Goal: Task Accomplishment & Management: Manage account settings

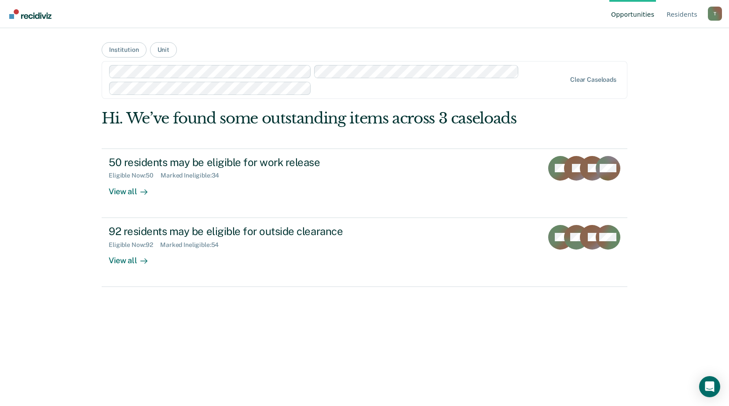
click at [355, 92] on div at bounding box center [440, 88] width 251 height 10
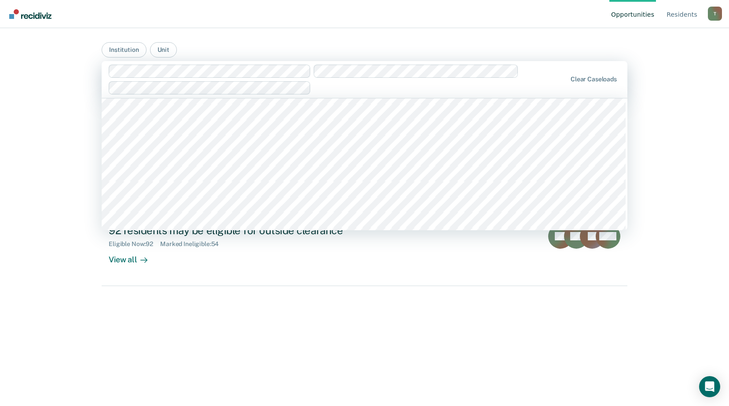
scroll to position [176, 0]
type input "wrdcc"
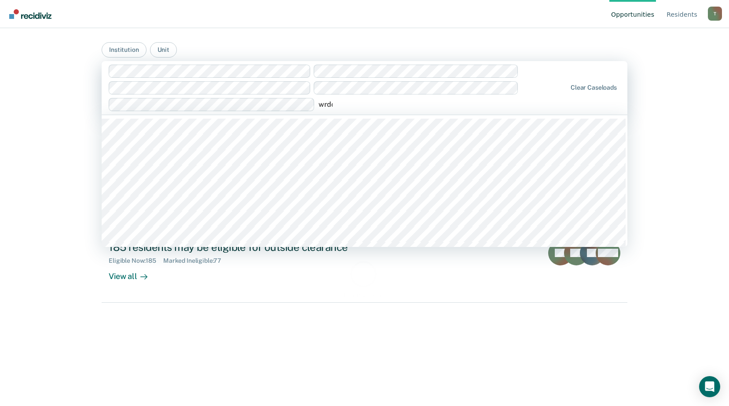
type input "wrdcc"
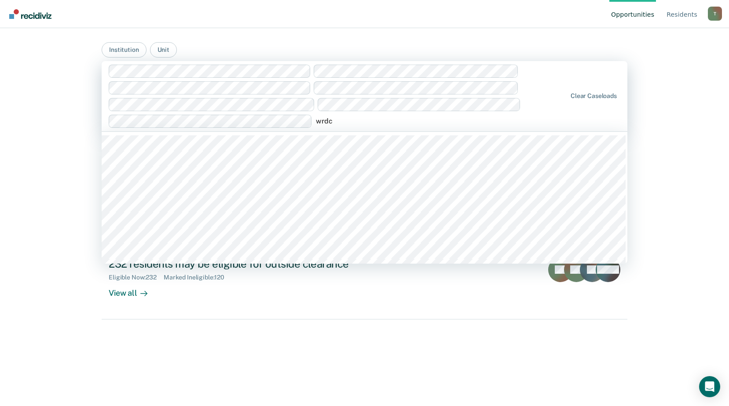
type input "wrdcc"
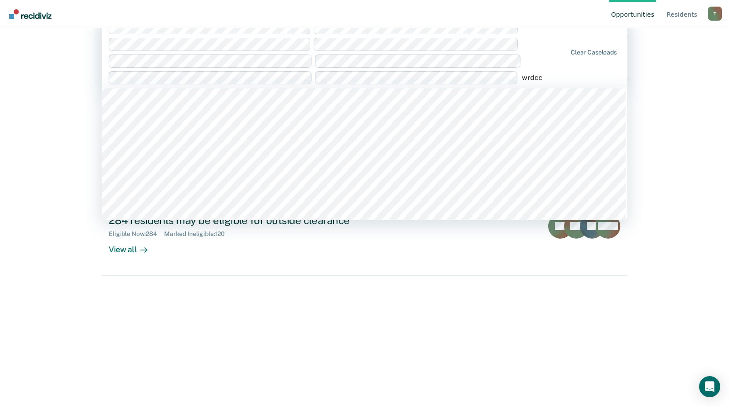
scroll to position [352, 0]
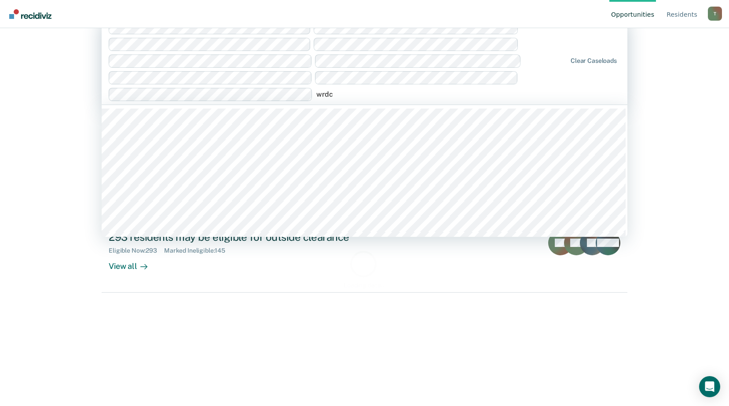
type input "wrdcc"
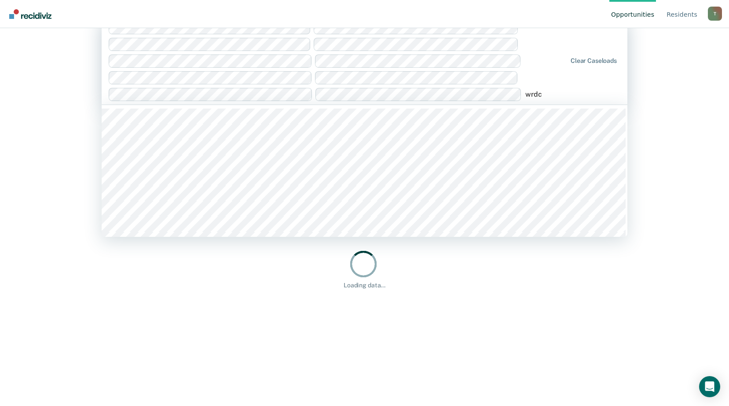
type input "wrdcc"
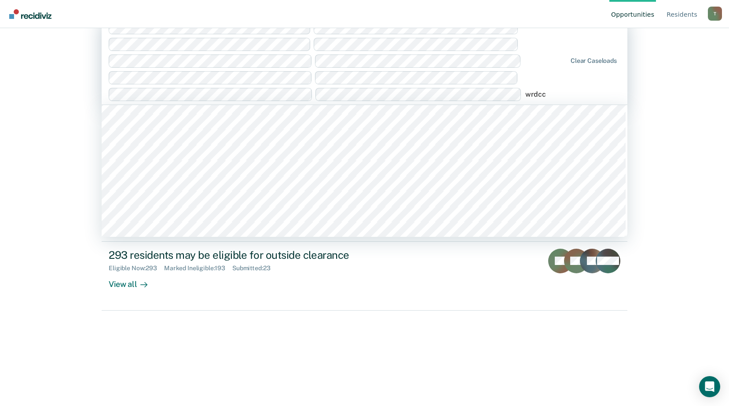
scroll to position [352, 0]
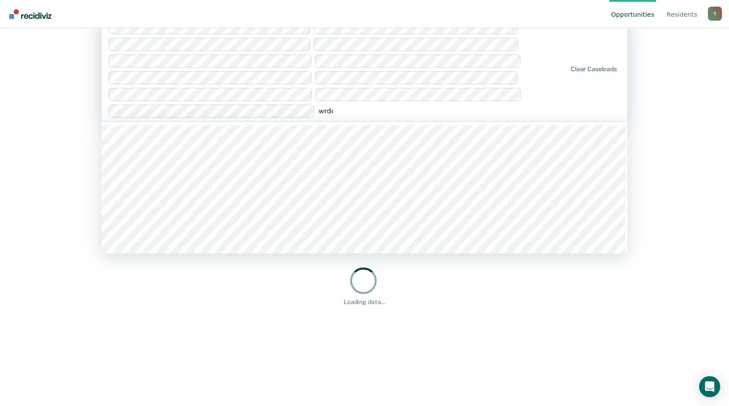
type input "wrdcc"
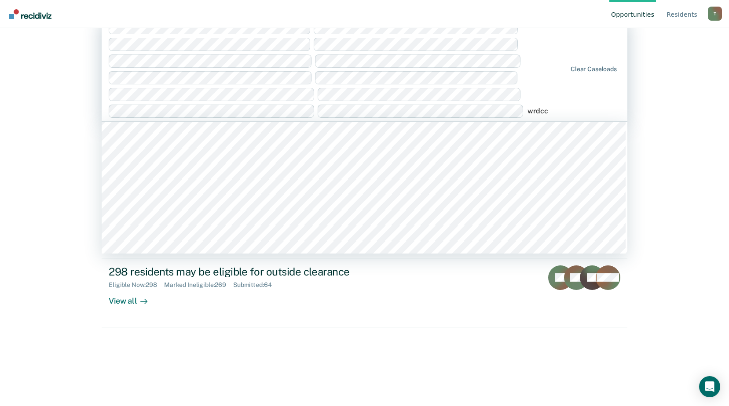
scroll to position [0, 0]
type input "w"
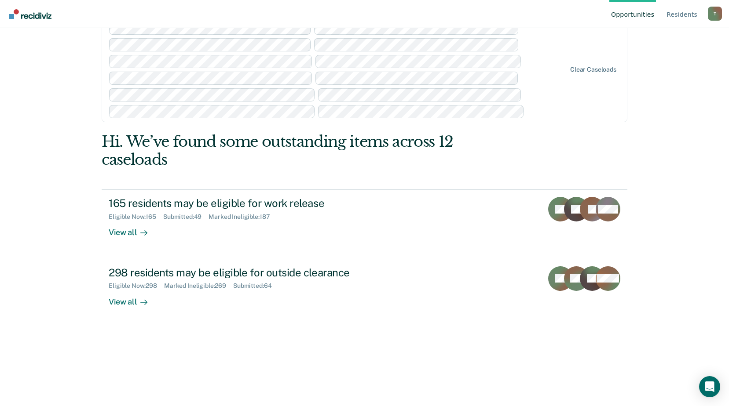
click at [546, 92] on div at bounding box center [337, 70] width 457 height 97
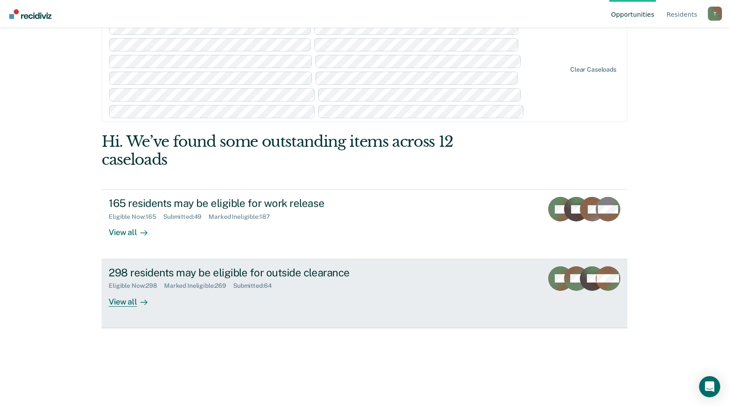
click at [499, 278] on link "298 residents may be eligible for outside clearance Eligible Now : 298 Marked I…" at bounding box center [365, 294] width 526 height 69
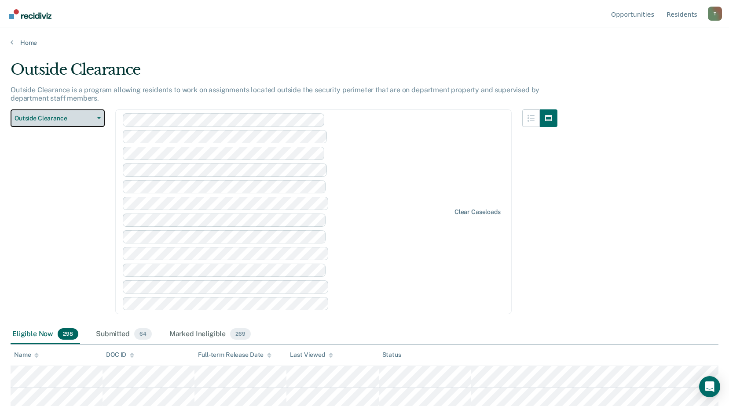
click at [69, 120] on span "Outside Clearance" at bounding box center [54, 118] width 79 height 7
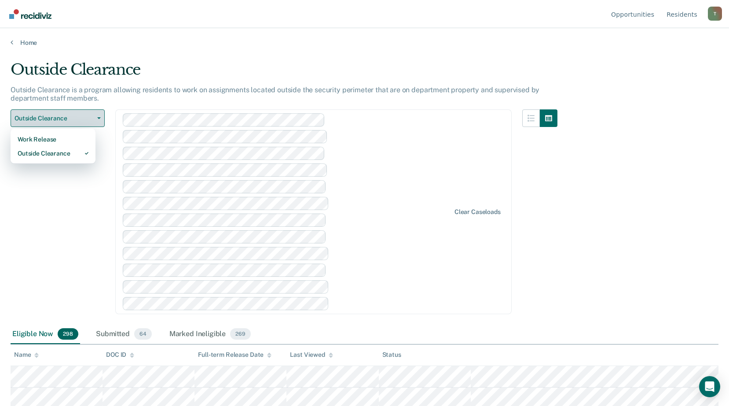
click at [68, 120] on span "Outside Clearance" at bounding box center [54, 118] width 79 height 7
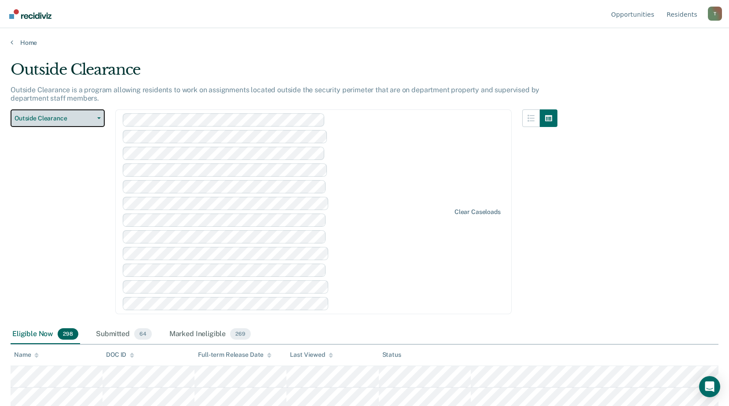
click at [68, 119] on span "Outside Clearance" at bounding box center [54, 118] width 79 height 7
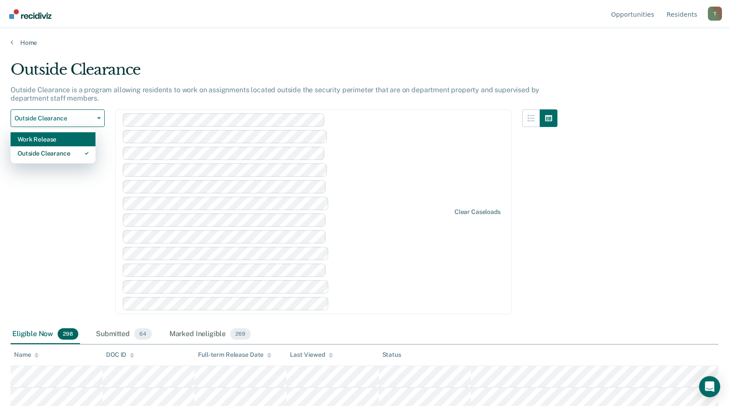
click at [50, 139] on div "Work Release" at bounding box center [53, 139] width 71 height 14
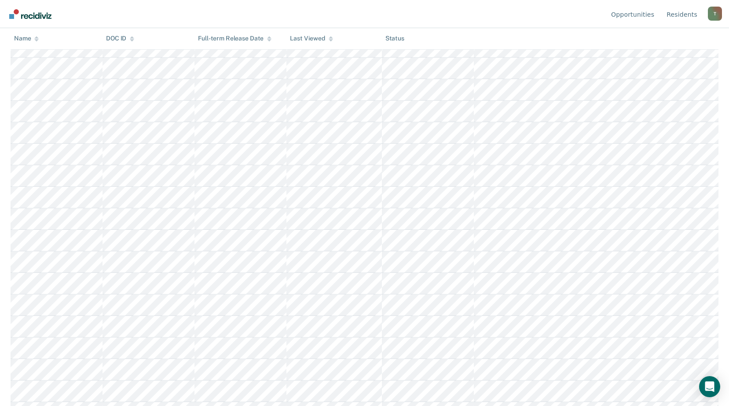
scroll to position [176, 0]
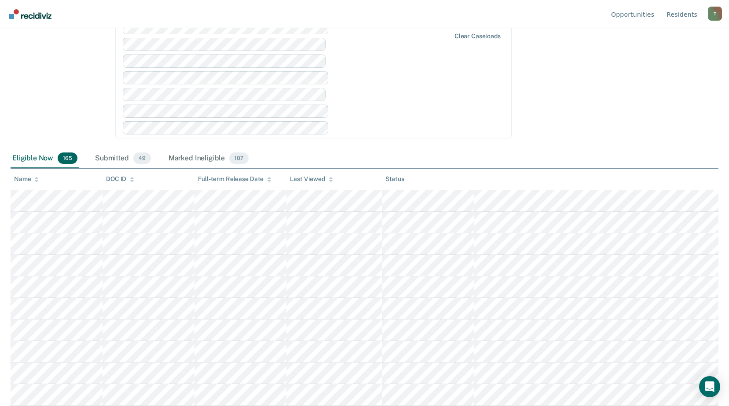
click at [35, 181] on icon at bounding box center [36, 180] width 4 height 6
click at [35, 182] on icon at bounding box center [36, 180] width 4 height 6
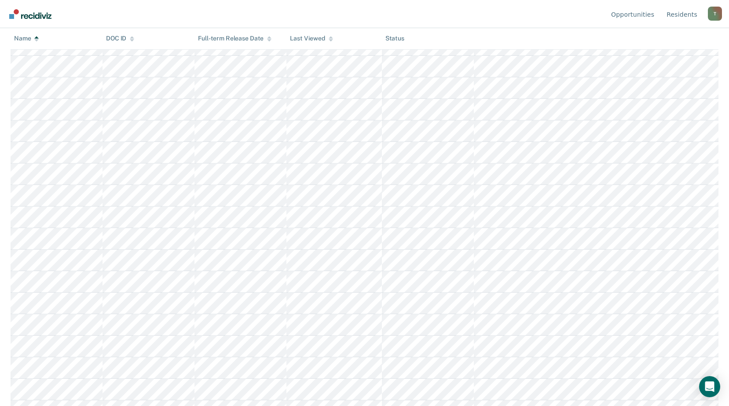
scroll to position [220, 0]
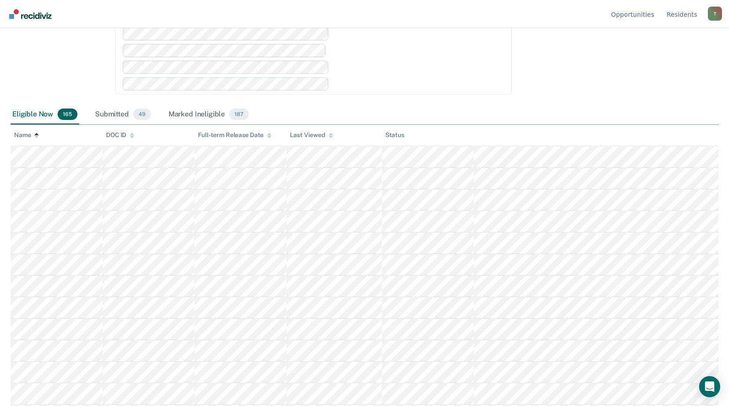
click at [36, 138] on icon at bounding box center [36, 137] width 4 height 2
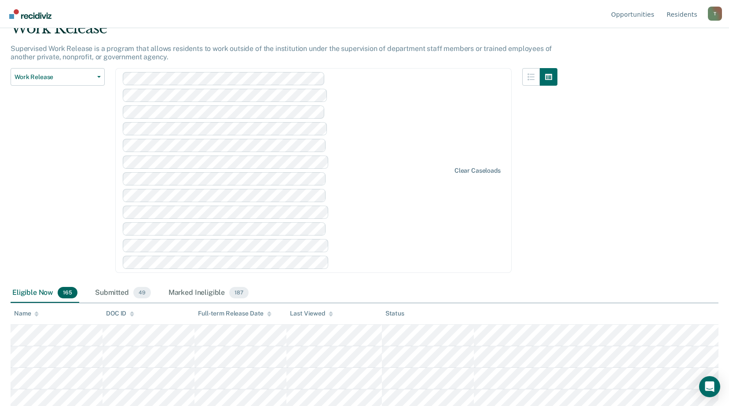
scroll to position [0, 0]
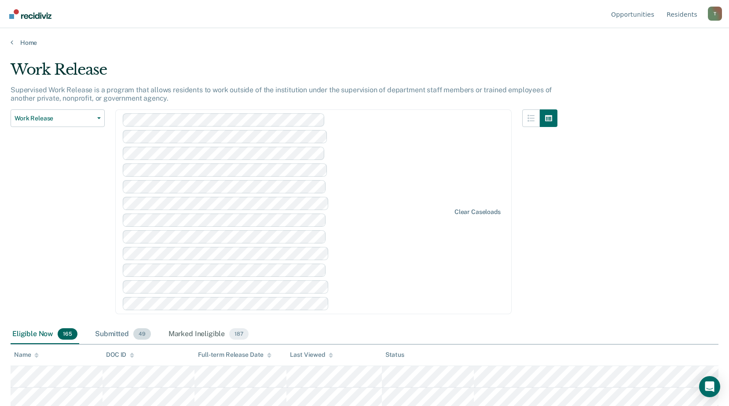
click at [121, 339] on div "Submitted 49" at bounding box center [122, 334] width 59 height 19
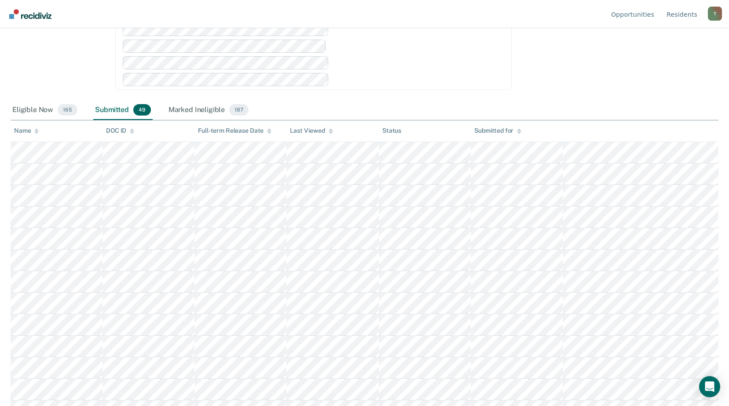
scroll to position [4, 0]
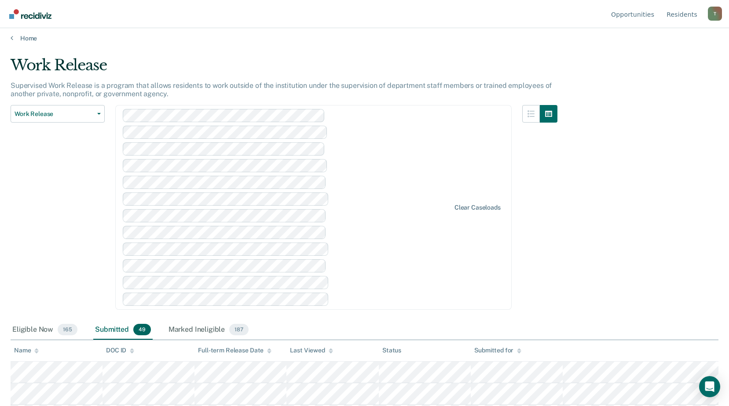
click at [32, 248] on div "Work Release Work Release Outside Clearance" at bounding box center [58, 213] width 94 height 216
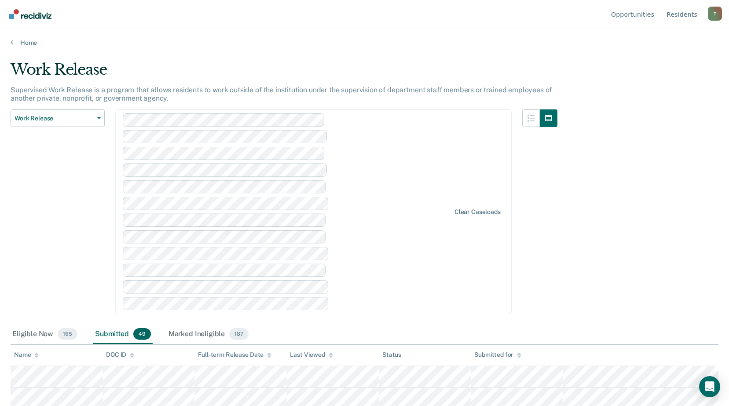
scroll to position [44, 0]
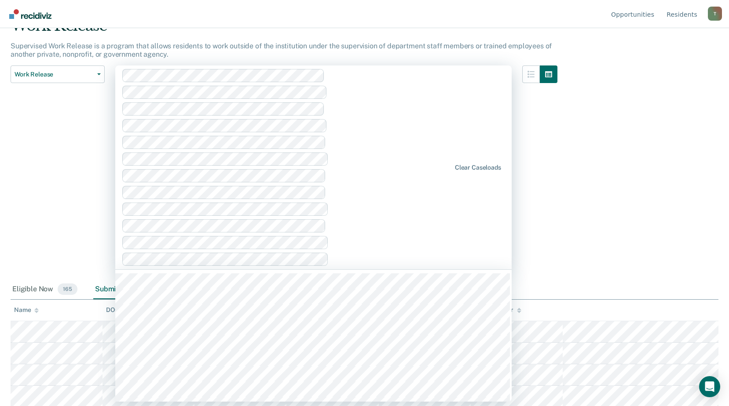
click at [58, 208] on div "Work Release Work Release Outside Clearance" at bounding box center [58, 173] width 94 height 215
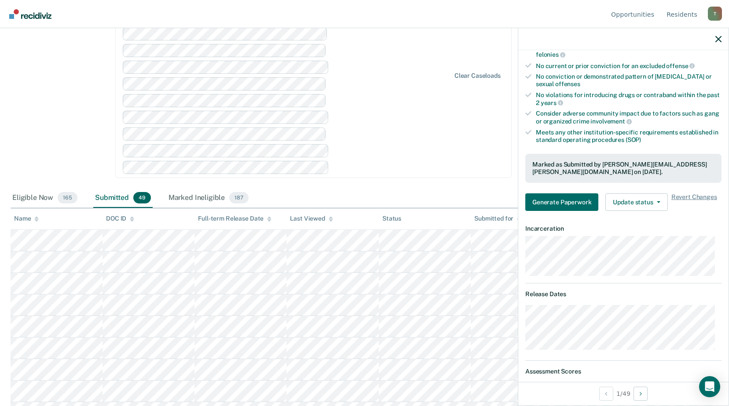
scroll to position [13, 0]
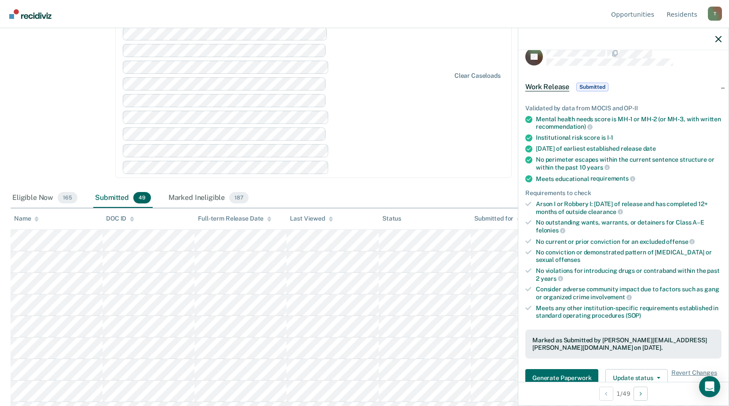
click at [389, 164] on div at bounding box center [391, 167] width 117 height 10
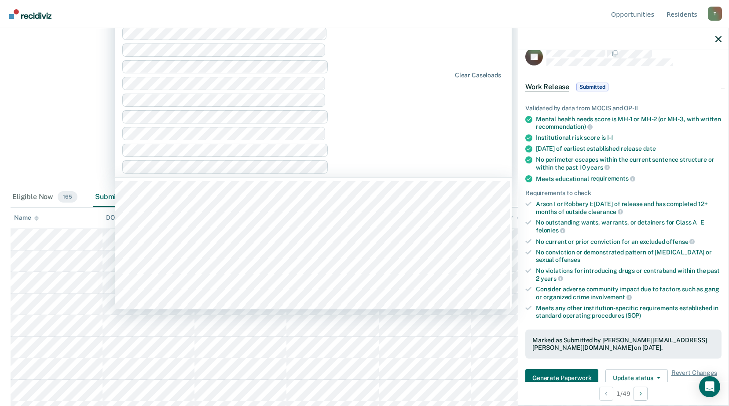
click at [76, 141] on div "Work Release Work Release Outside Clearance" at bounding box center [58, 80] width 94 height 215
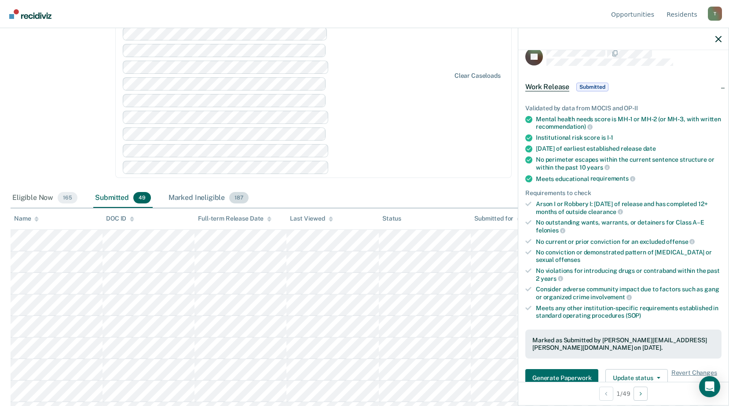
click at [198, 197] on div "Marked Ineligible 187" at bounding box center [209, 198] width 84 height 19
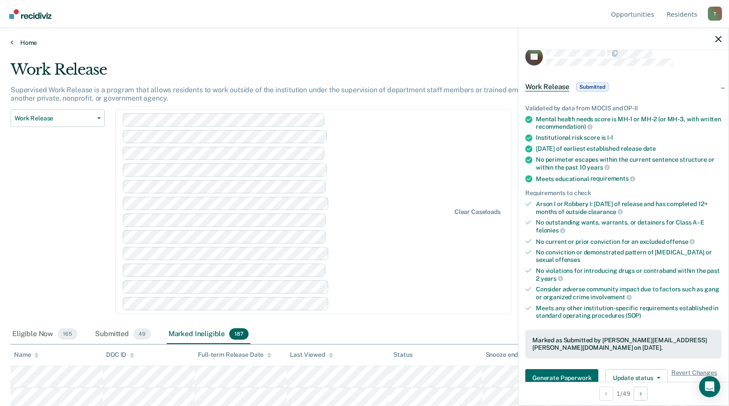
click at [19, 40] on link "Home" at bounding box center [365, 43] width 708 height 8
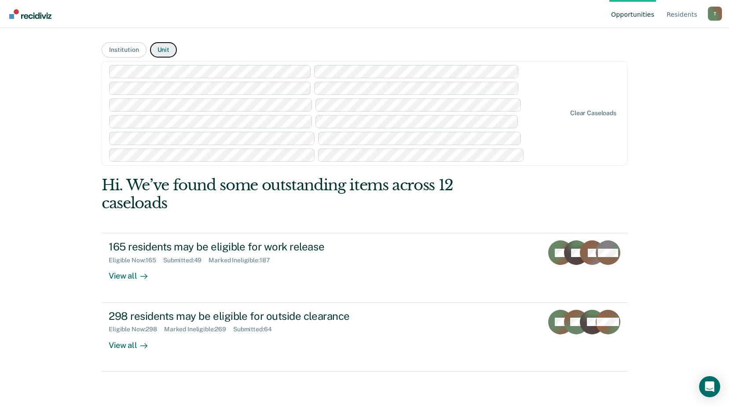
click at [162, 52] on button "Unit" at bounding box center [163, 49] width 27 height 15
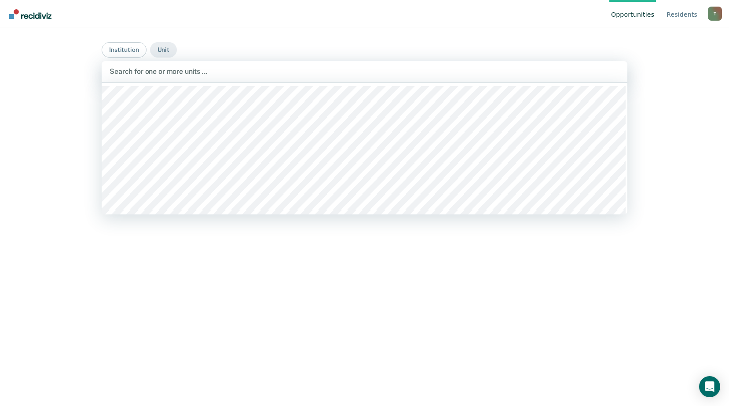
click at [172, 73] on div at bounding box center [365, 71] width 510 height 10
type input "wrdcc"
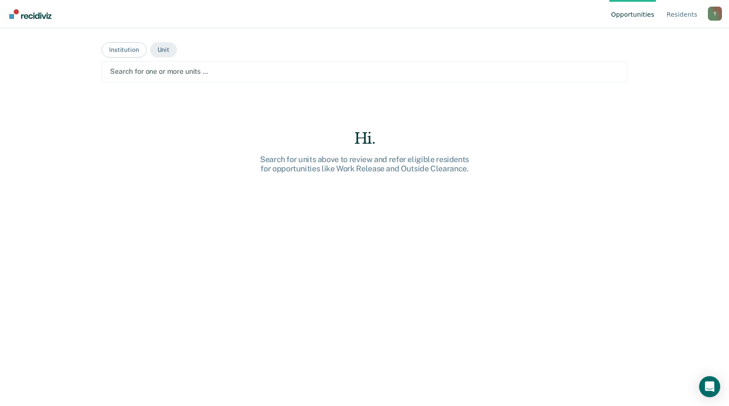
click at [168, 73] on div at bounding box center [364, 71] width 509 height 10
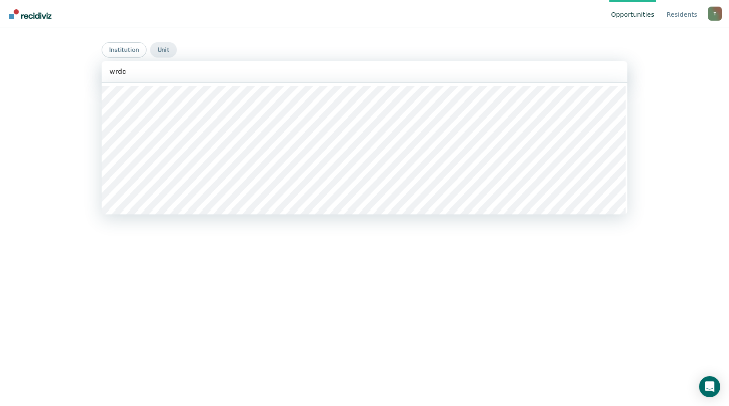
type input "wrdcc"
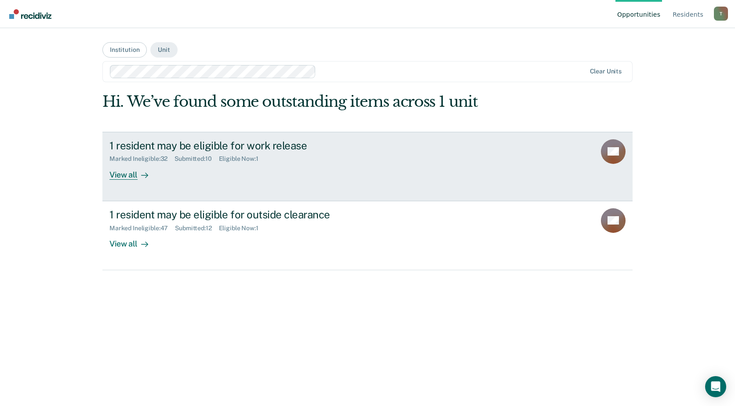
click at [236, 176] on div "1 resident may be eligible for work release Marked Ineligible : 32 Submitted : …" at bounding box center [275, 159] width 330 height 40
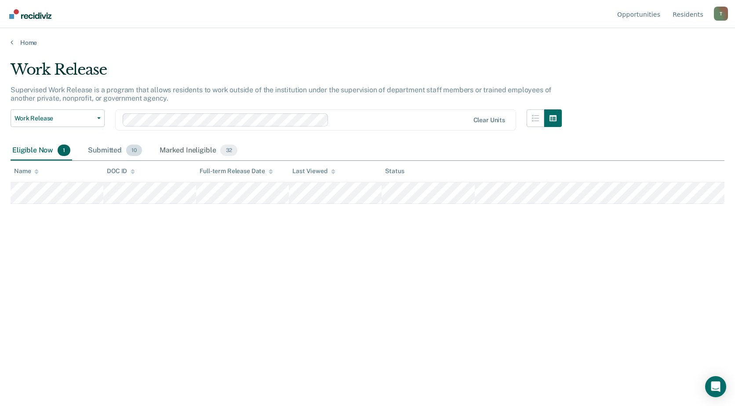
click at [118, 151] on div "Submitted 10" at bounding box center [115, 150] width 58 height 19
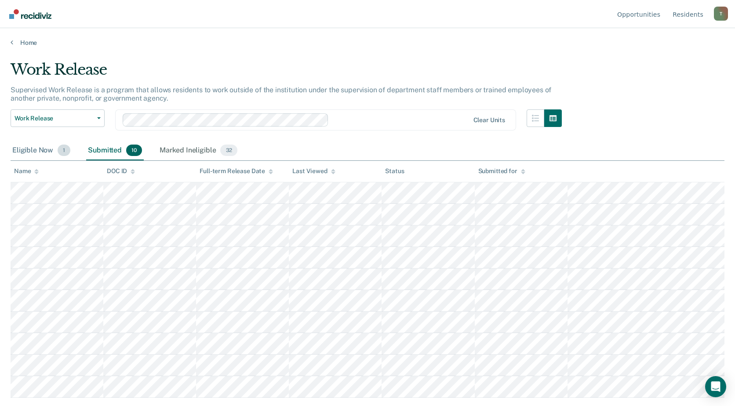
click at [31, 150] on div "Eligible Now 1" at bounding box center [42, 150] width 62 height 19
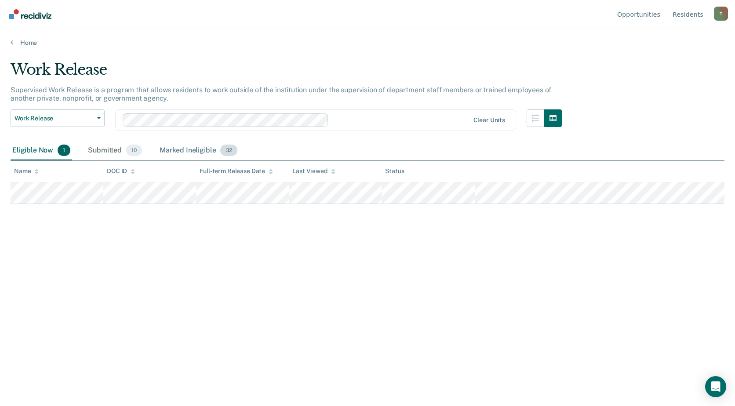
click at [187, 147] on div "Marked Ineligible 32" at bounding box center [198, 150] width 81 height 19
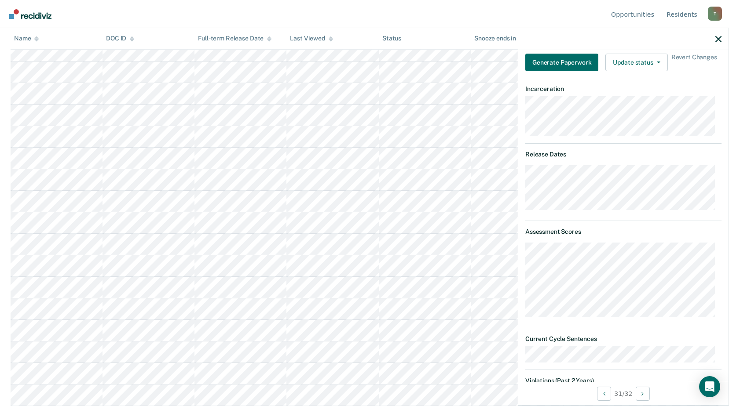
scroll to position [263, 0]
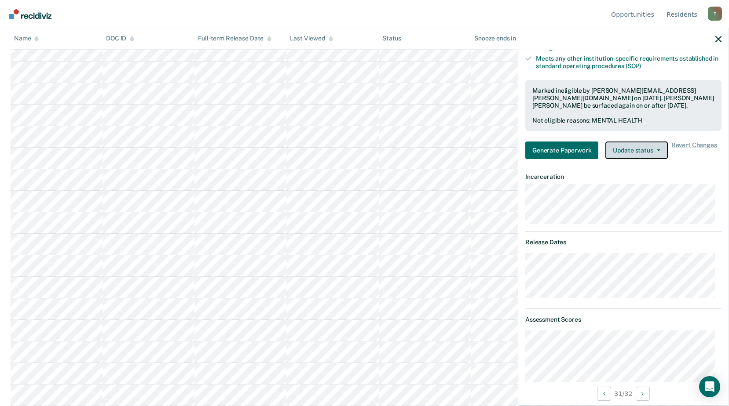
click at [619, 147] on button "Update status" at bounding box center [636, 151] width 62 height 18
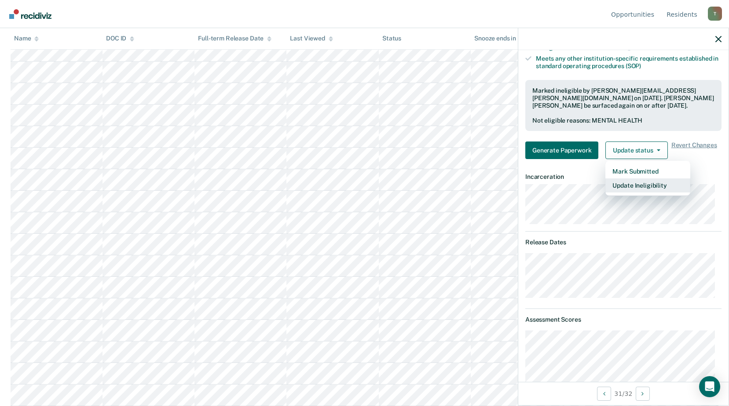
click at [636, 183] on button "Update Ineligibility" at bounding box center [647, 186] width 85 height 14
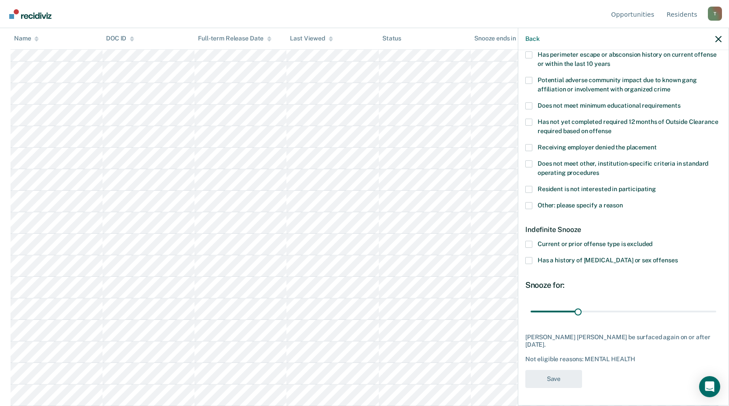
scroll to position [139, 0]
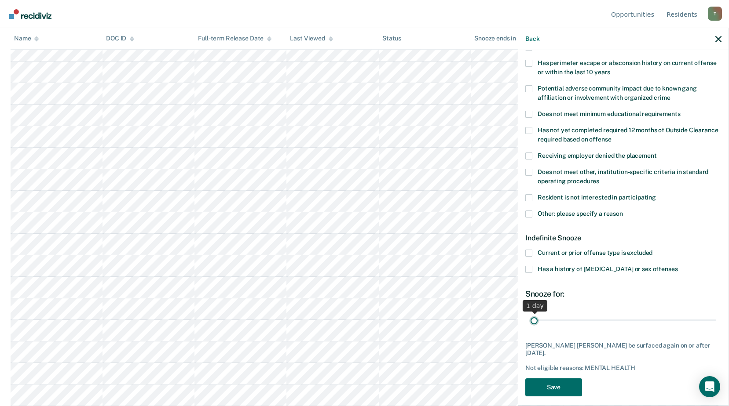
drag, startPoint x: 575, startPoint y: 317, endPoint x: 462, endPoint y: 320, distance: 113.1
type input "1"
click at [530, 320] on input "range" at bounding box center [623, 320] width 186 height 15
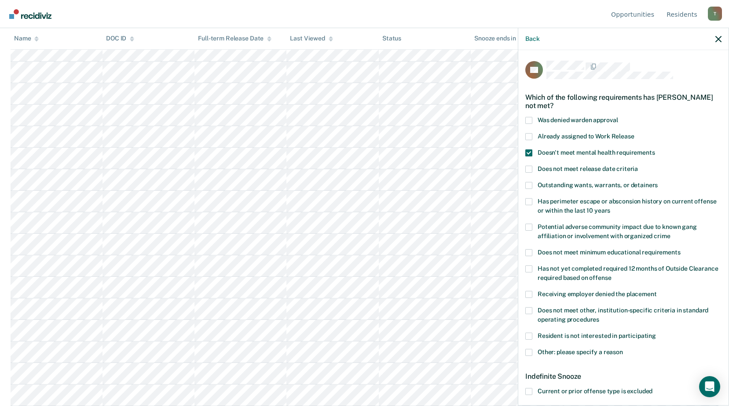
click at [529, 151] on span at bounding box center [528, 153] width 7 height 7
click at [655, 150] on input "Doesn't meet mental health requirements" at bounding box center [655, 150] width 0 height 0
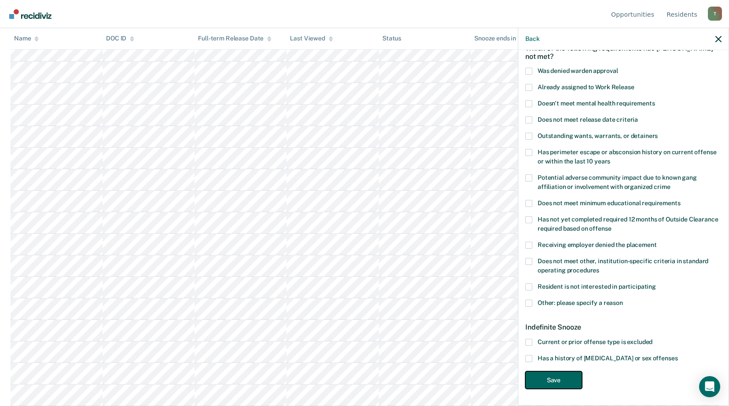
click at [568, 380] on button "Save" at bounding box center [553, 381] width 57 height 18
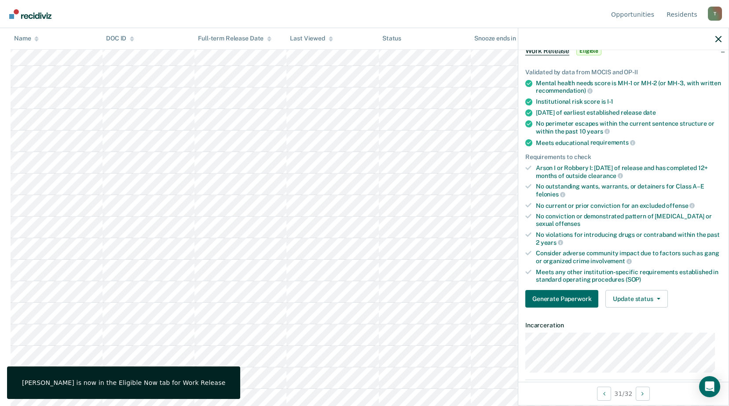
scroll to position [4, 0]
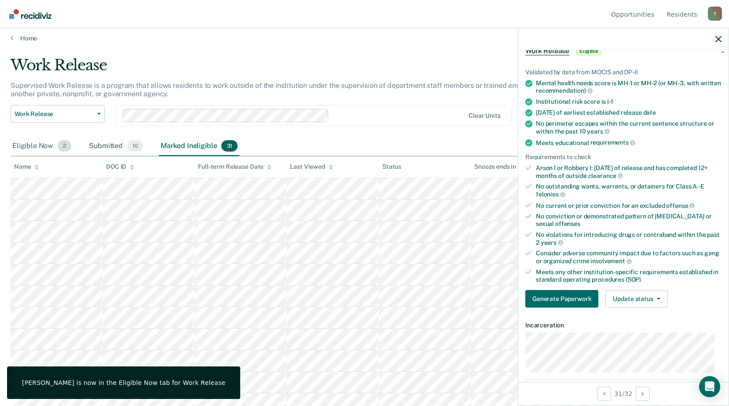
click at [35, 143] on div "Eligible Now 2" at bounding box center [42, 146] width 62 height 19
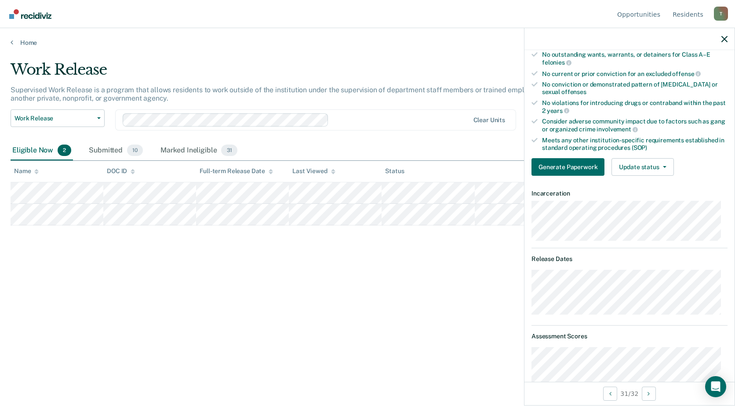
scroll to position [225, 0]
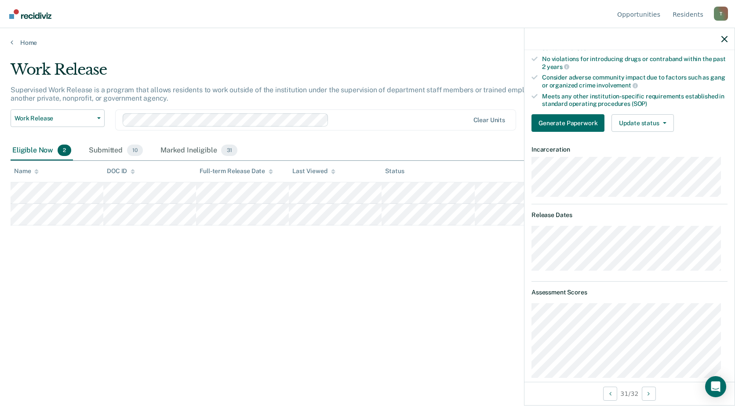
click at [329, 327] on div "Work Release Supervised Work Release is a program that allows residents to work…" at bounding box center [368, 201] width 714 height 280
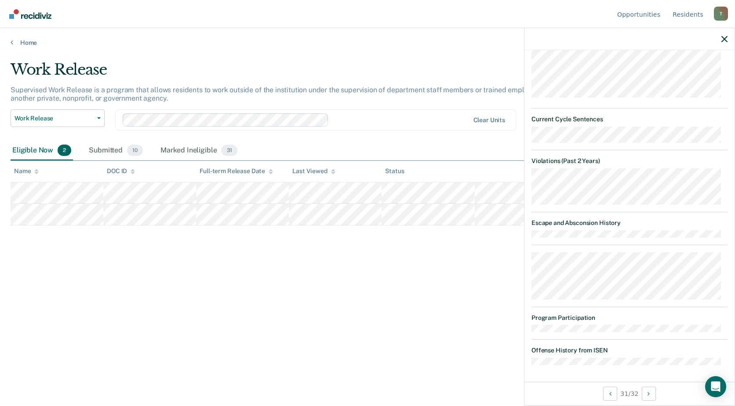
scroll to position [242, 0]
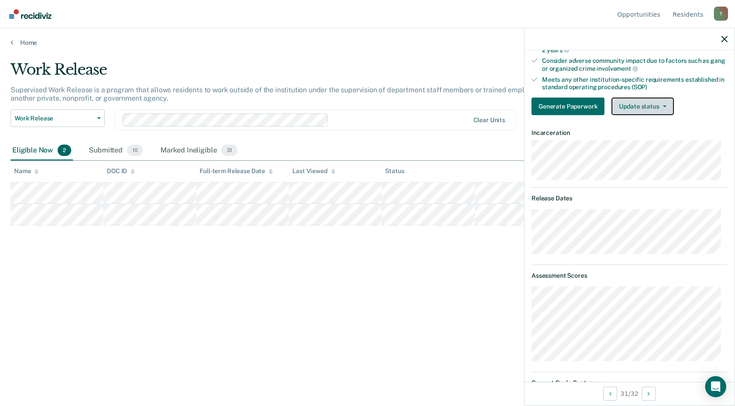
click at [641, 102] on button "Update status" at bounding box center [643, 107] width 62 height 18
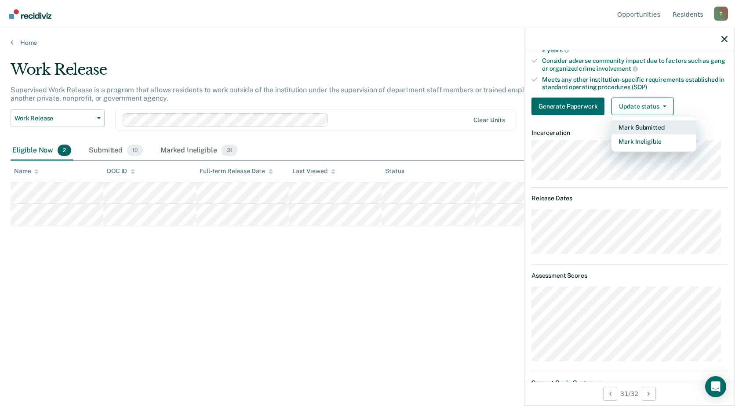
click at [654, 124] on button "Mark Submitted" at bounding box center [654, 128] width 85 height 14
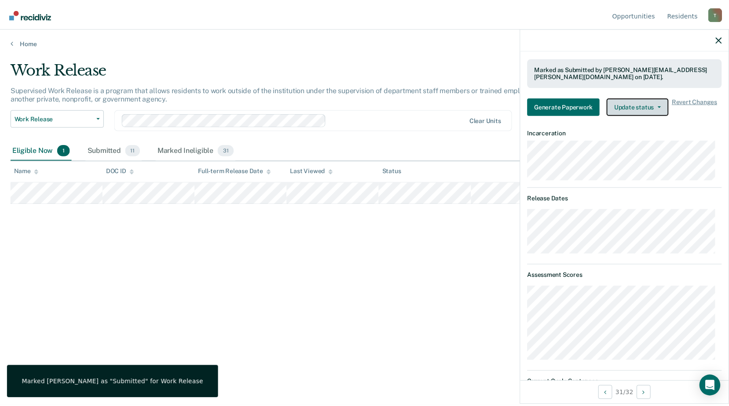
scroll to position [549, 0]
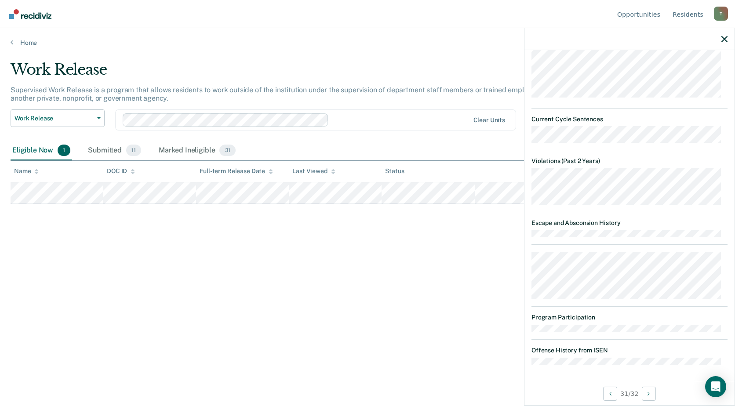
click at [460, 299] on div "Work Release Supervised Work Release is a program that allows residents to work…" at bounding box center [368, 201] width 714 height 280
click at [131, 153] on span "11" at bounding box center [133, 150] width 15 height 11
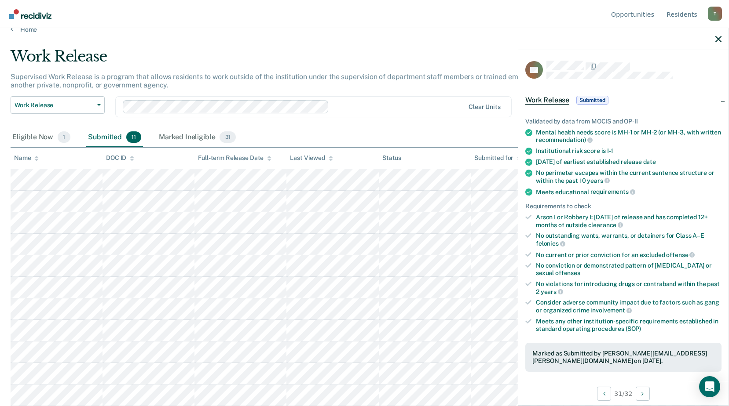
scroll to position [220, 0]
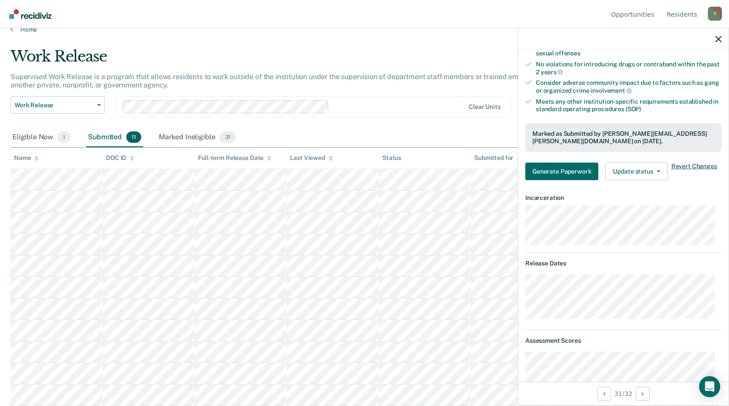
click at [691, 166] on span "Revert Changes" at bounding box center [694, 172] width 46 height 18
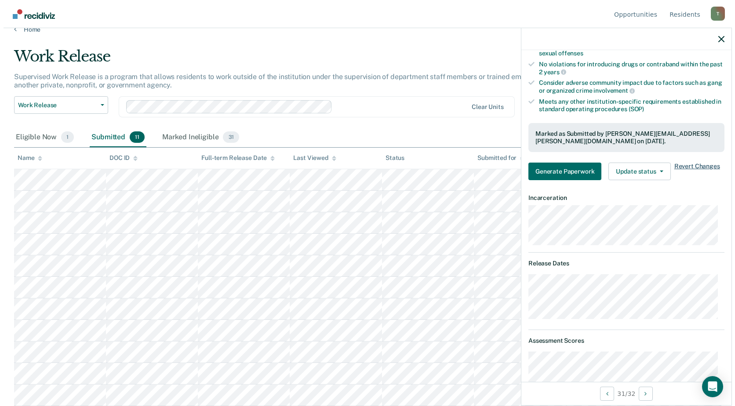
scroll to position [0, 0]
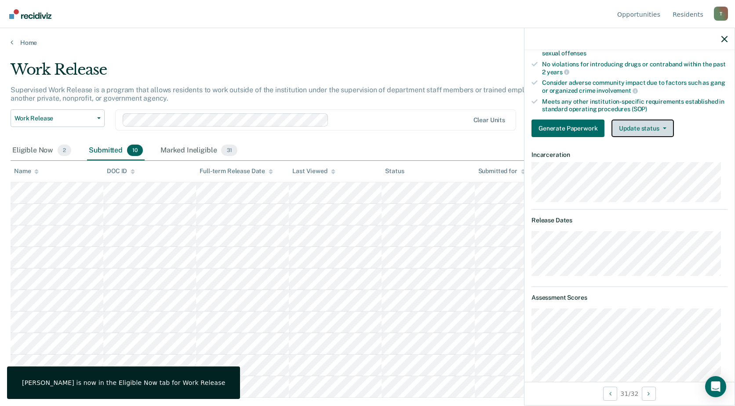
click at [645, 131] on button "Update status" at bounding box center [643, 129] width 62 height 18
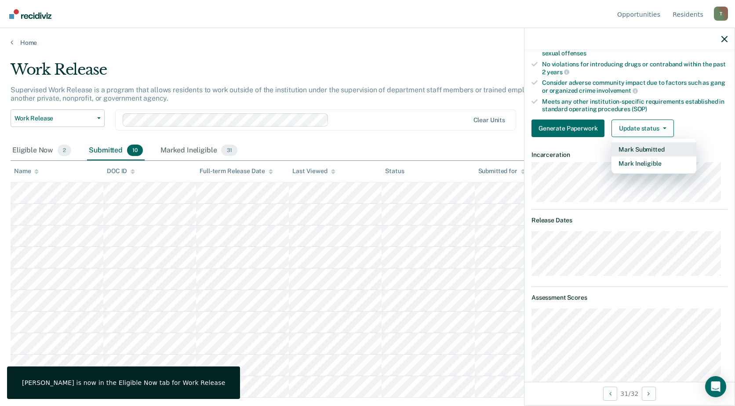
click at [648, 151] on button "Mark Submitted" at bounding box center [654, 150] width 85 height 14
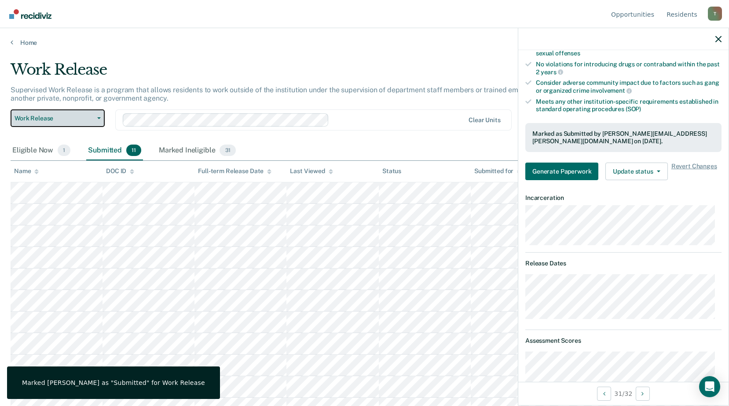
click at [34, 115] on span "Work Release" at bounding box center [54, 118] width 79 height 7
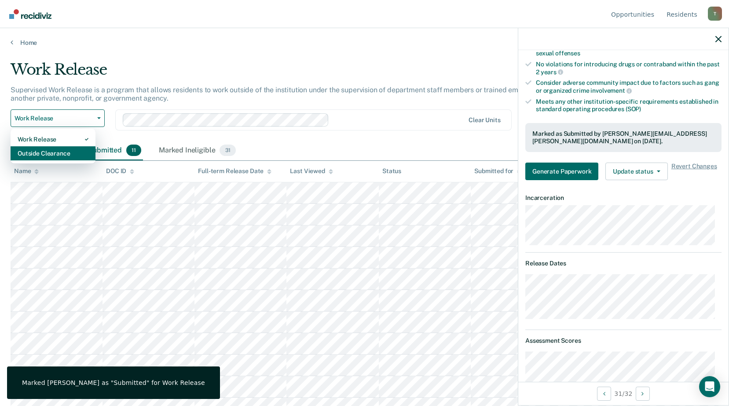
click at [49, 153] on div "Outside Clearance" at bounding box center [53, 153] width 71 height 14
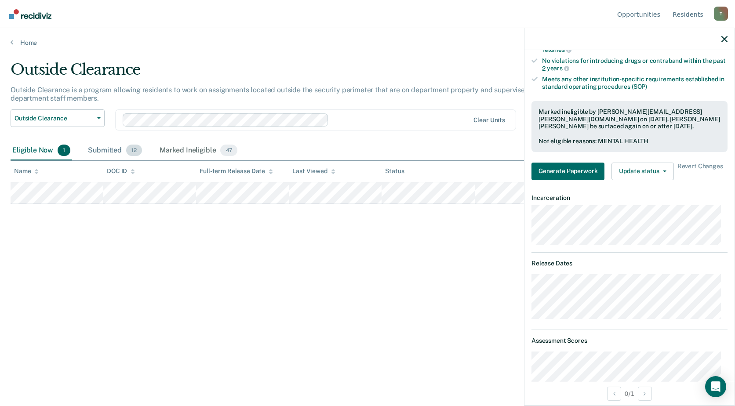
click at [106, 152] on div "Submitted 12" at bounding box center [115, 150] width 58 height 19
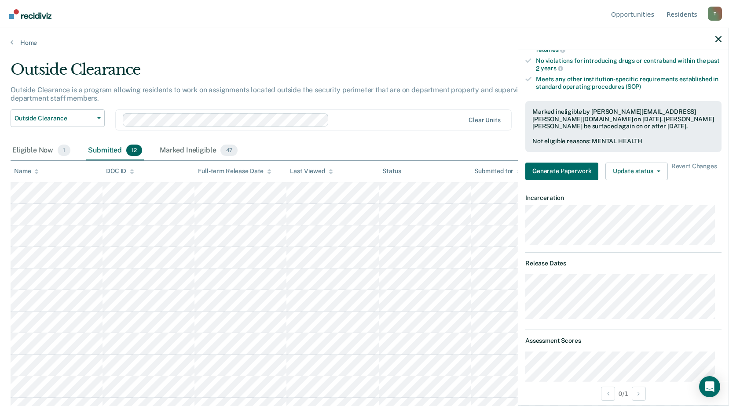
scroll to position [35, 0]
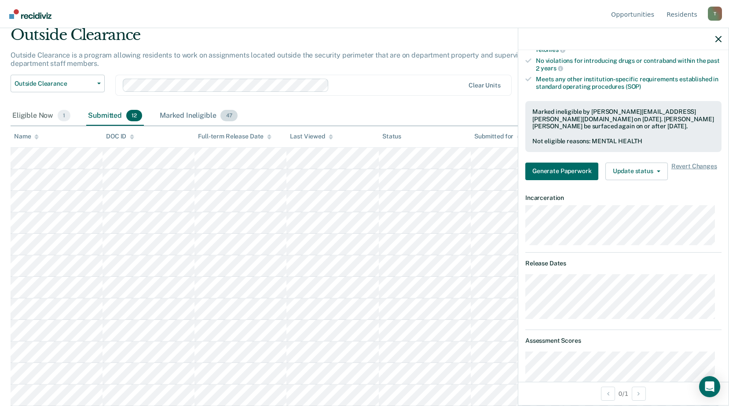
click at [182, 118] on div "Marked Ineligible 47" at bounding box center [198, 115] width 81 height 19
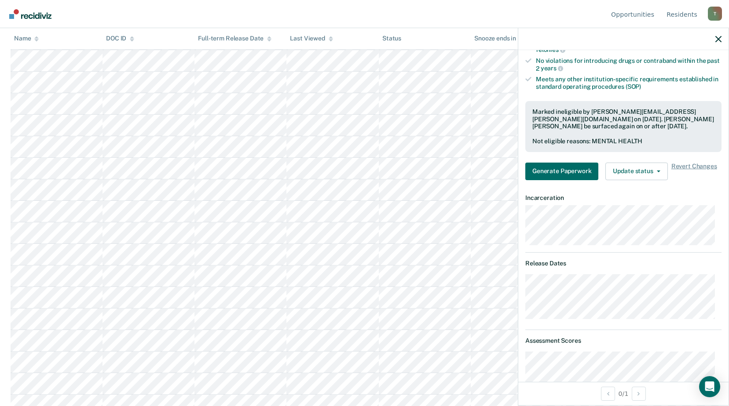
scroll to position [739, 0]
click at [629, 170] on button "Update status" at bounding box center [636, 172] width 62 height 18
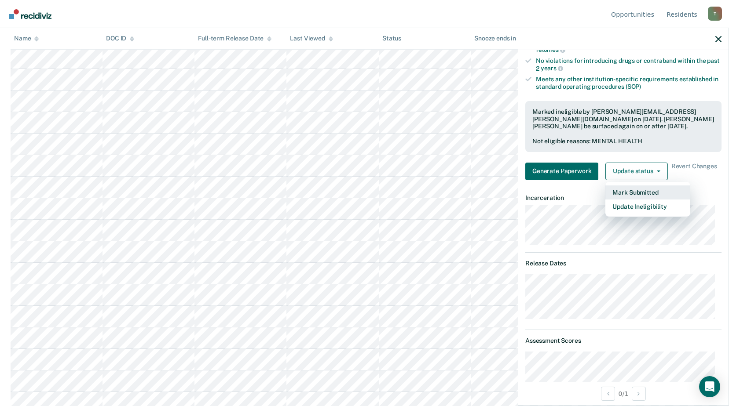
click at [636, 190] on button "Mark Submitted" at bounding box center [647, 193] width 85 height 14
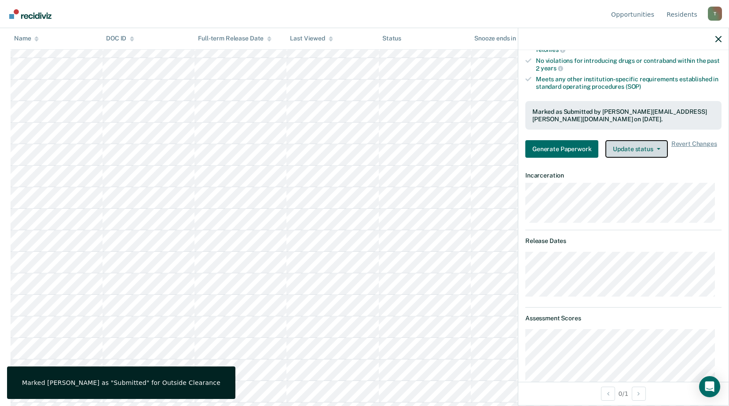
scroll to position [0, 0]
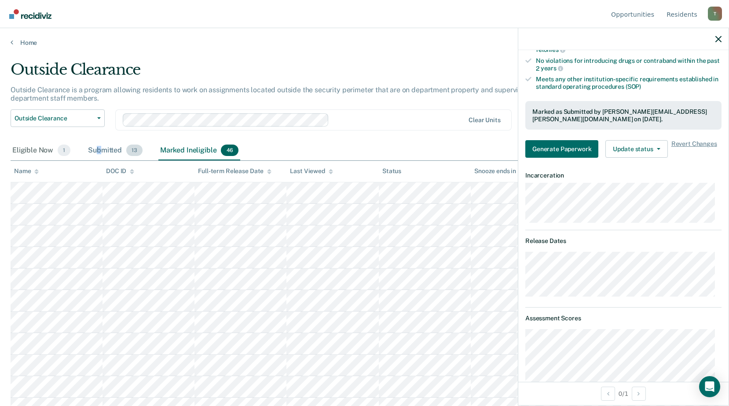
click at [99, 152] on div "Submitted 13" at bounding box center [115, 150] width 58 height 19
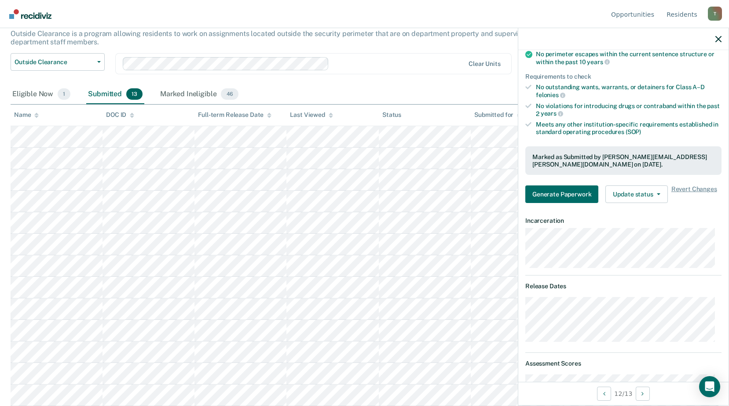
scroll to position [75, 0]
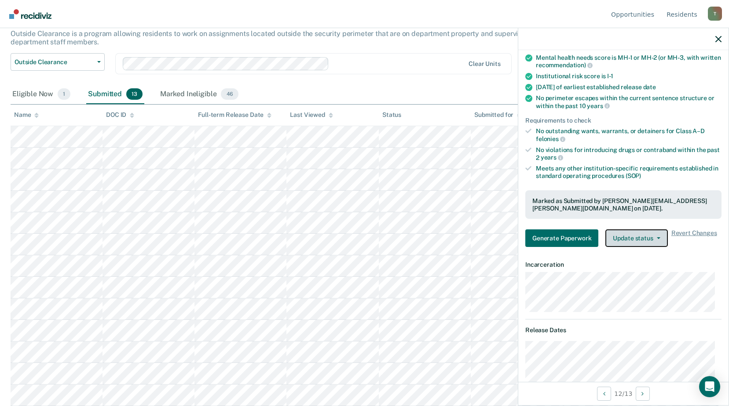
click at [625, 238] on button "Update status" at bounding box center [636, 239] width 62 height 18
click at [640, 238] on button "Update status" at bounding box center [636, 239] width 62 height 18
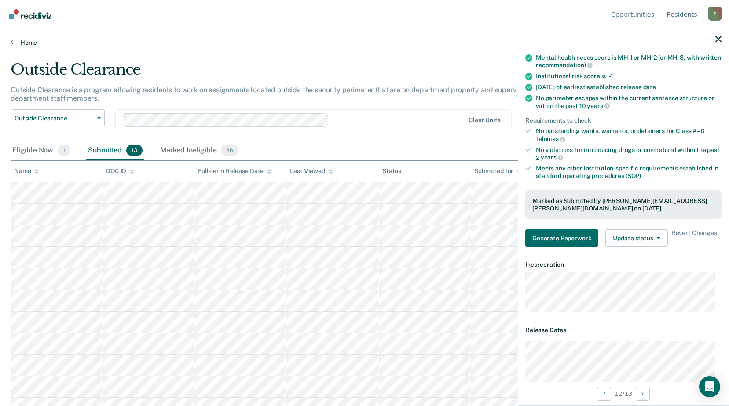
click at [12, 42] on icon at bounding box center [12, 42] width 3 height 7
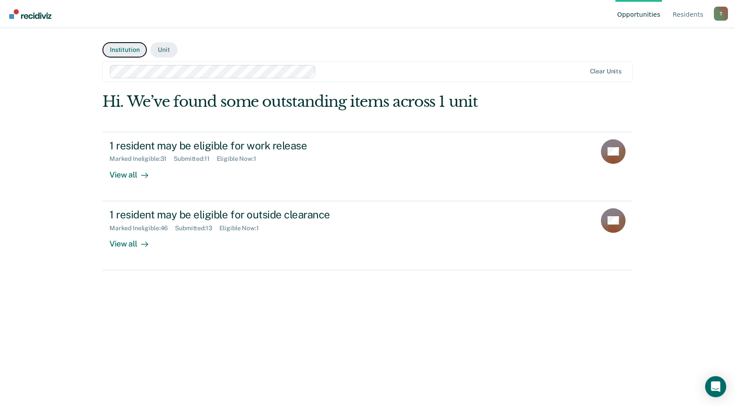
click at [117, 50] on button "Institution" at bounding box center [124, 49] width 44 height 15
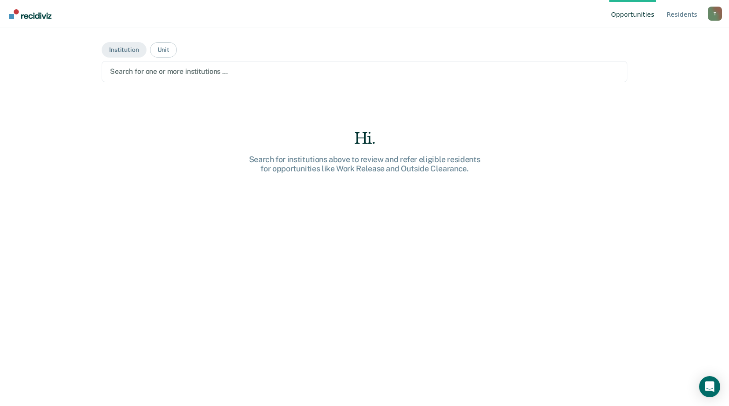
click at [181, 221] on div "Hi. Search for institutions above to review and refer eligible residents for op…" at bounding box center [365, 284] width 526 height 308
click at [157, 51] on button "Unit" at bounding box center [163, 49] width 27 height 15
click at [121, 54] on button "Institution" at bounding box center [124, 49] width 44 height 15
click at [135, 79] on div "Search for one or more institutions …" at bounding box center [365, 71] width 526 height 21
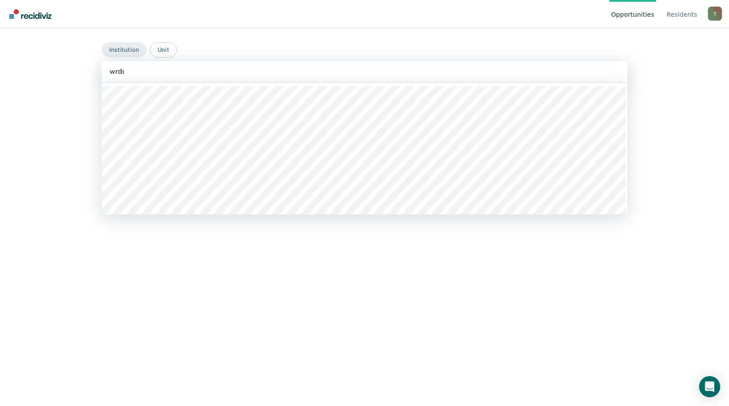
type input "wrdcc"
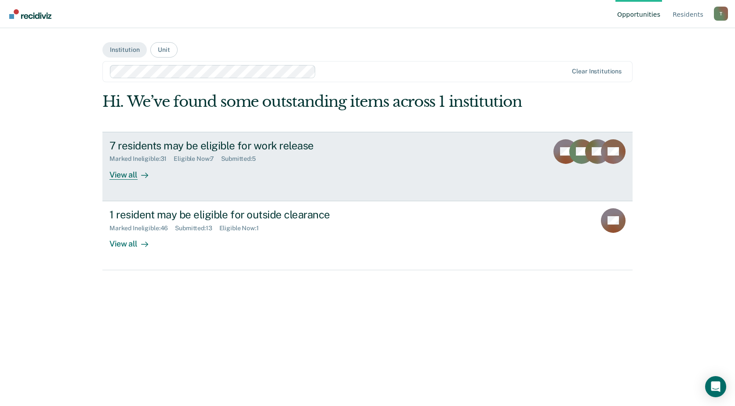
click at [321, 174] on div "7 residents may be eligible for work release Marked Ineligible : 31 Eligible No…" at bounding box center [275, 159] width 330 height 40
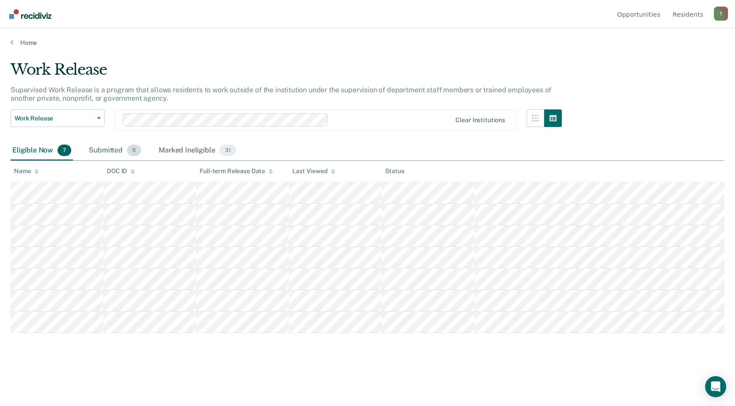
click at [108, 150] on div "Submitted 5" at bounding box center [115, 150] width 56 height 19
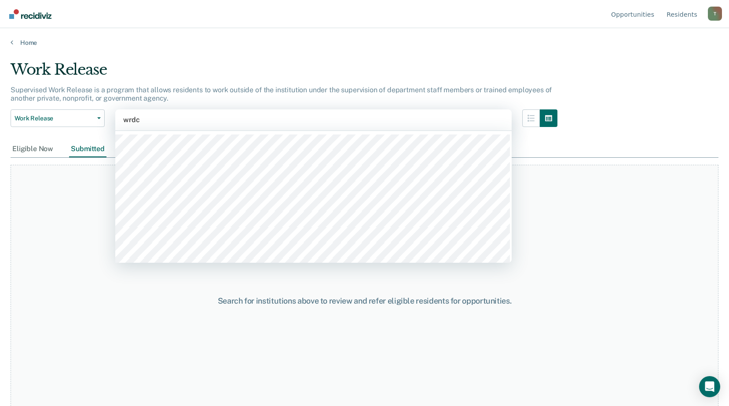
type input "wrdcc"
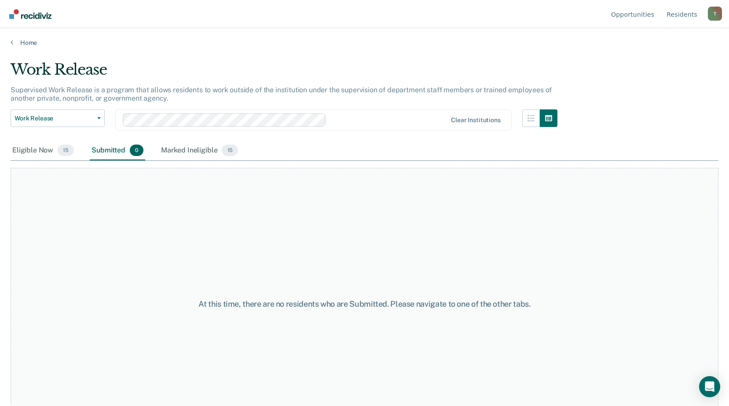
click at [373, 146] on div "Eligible Now 15 Submitted 0 Marked Ineligible 15" at bounding box center [365, 151] width 708 height 20
click at [99, 121] on button "Work Release" at bounding box center [58, 119] width 94 height 18
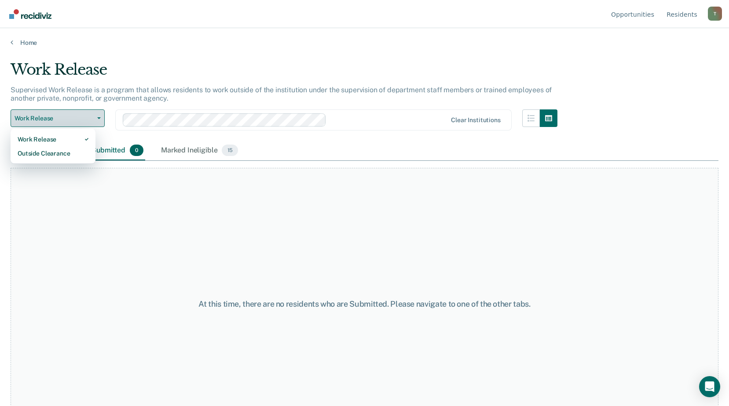
click at [100, 121] on button "Work Release" at bounding box center [58, 119] width 94 height 18
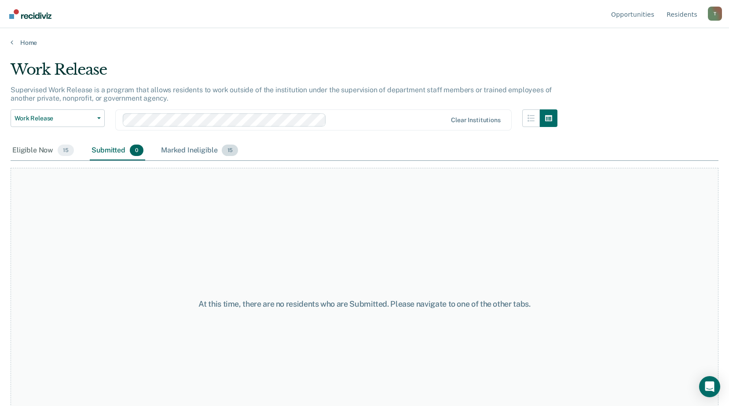
click at [187, 150] on div "Marked Ineligible 15" at bounding box center [199, 150] width 80 height 19
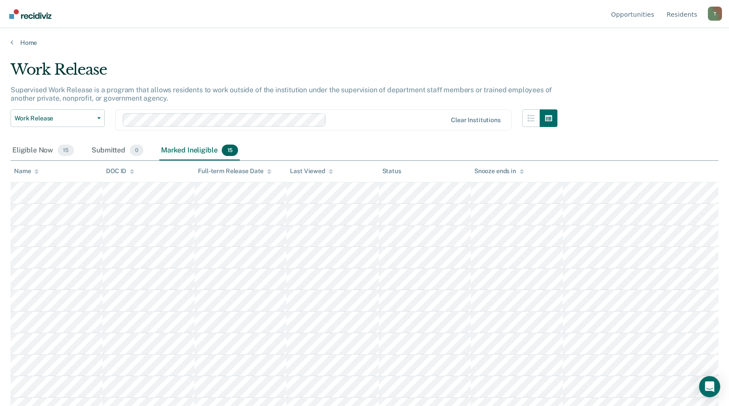
click at [277, 146] on div "Eligible Now 15 Submitted 0 Marked Ineligible 15" at bounding box center [365, 151] width 708 height 20
click at [178, 152] on div "Marked Ineligible 15" at bounding box center [199, 150] width 80 height 19
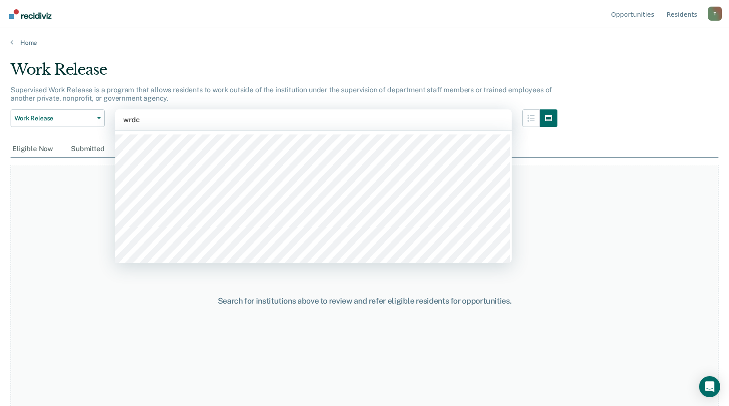
type input "wrdcc"
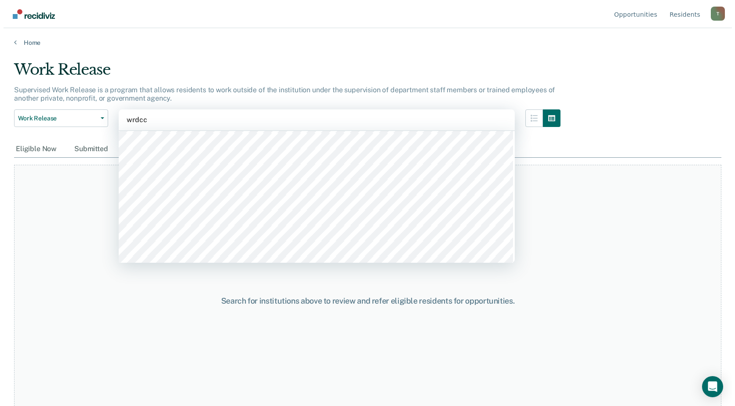
scroll to position [308, 0]
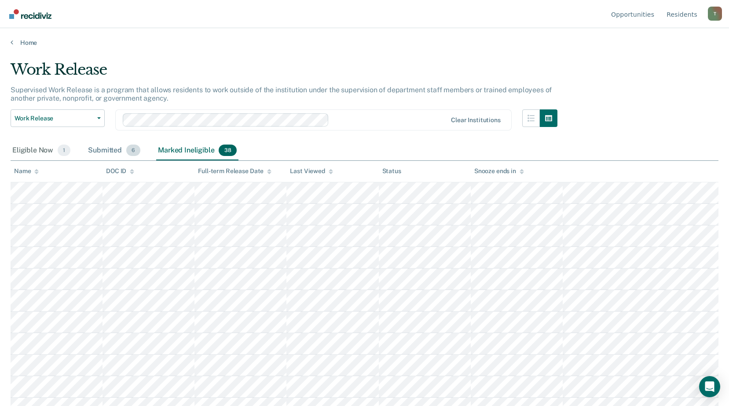
click at [108, 150] on div "Submitted 6" at bounding box center [114, 150] width 56 height 19
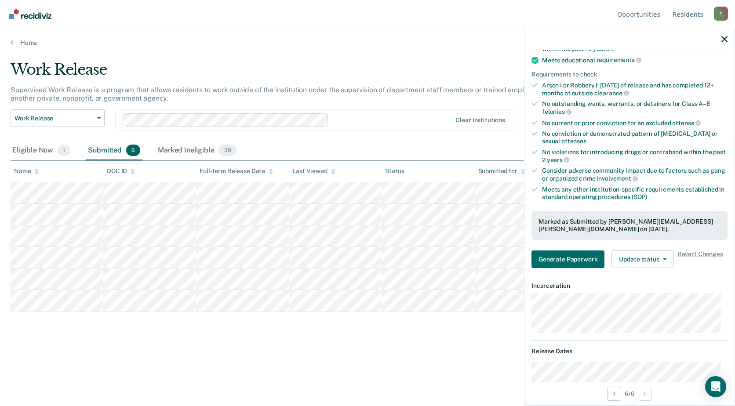
scroll to position [176, 0]
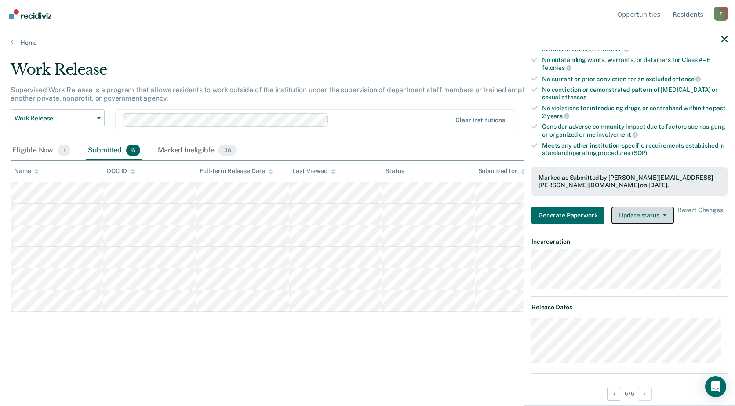
click at [643, 216] on button "Update status" at bounding box center [643, 216] width 62 height 18
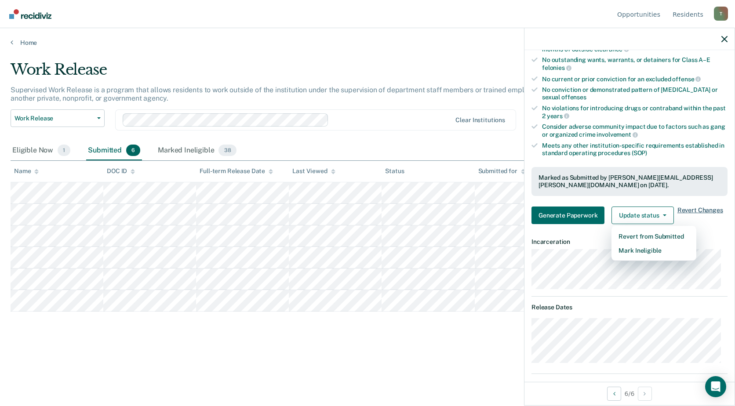
click at [701, 210] on span "Revert Changes" at bounding box center [701, 216] width 46 height 18
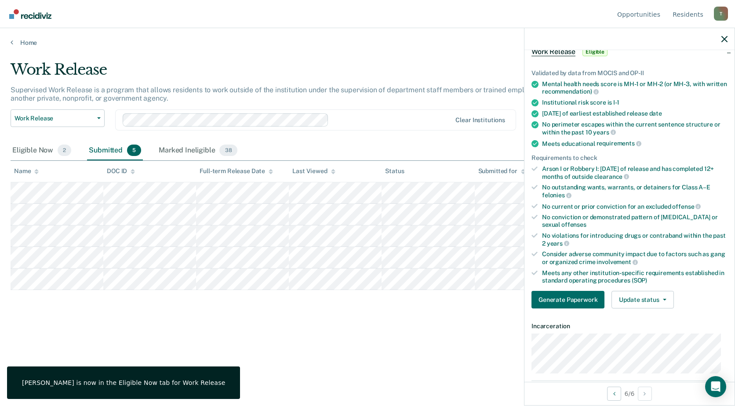
scroll to position [0, 0]
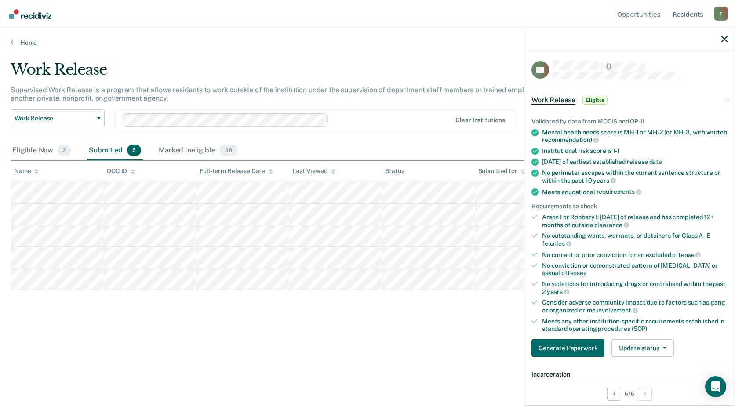
click at [72, 312] on div "Work Release Supervised Work Release is a program that allows residents to work…" at bounding box center [368, 201] width 714 height 280
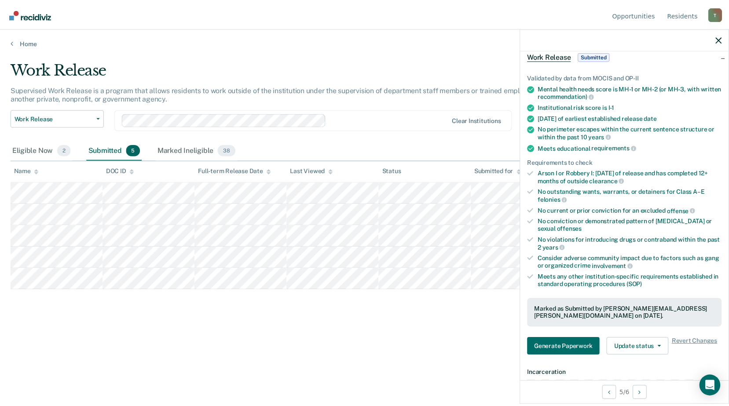
scroll to position [220, 0]
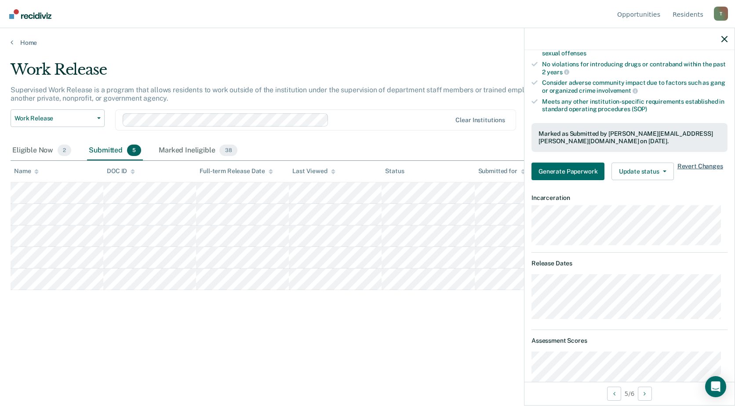
click at [696, 166] on span "Revert Changes" at bounding box center [701, 172] width 46 height 18
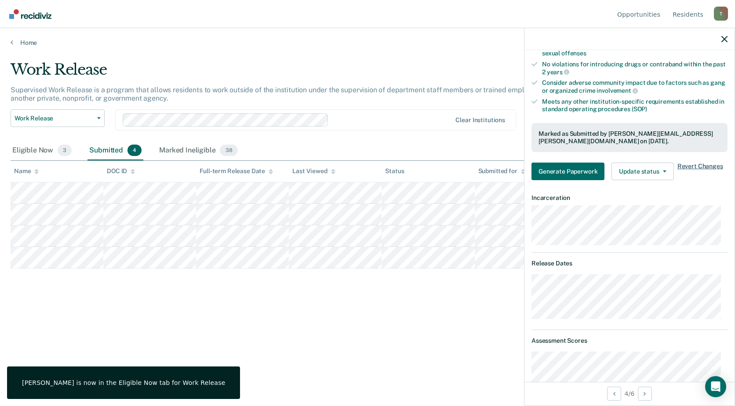
click at [701, 164] on span "Revert Changes" at bounding box center [701, 172] width 46 height 18
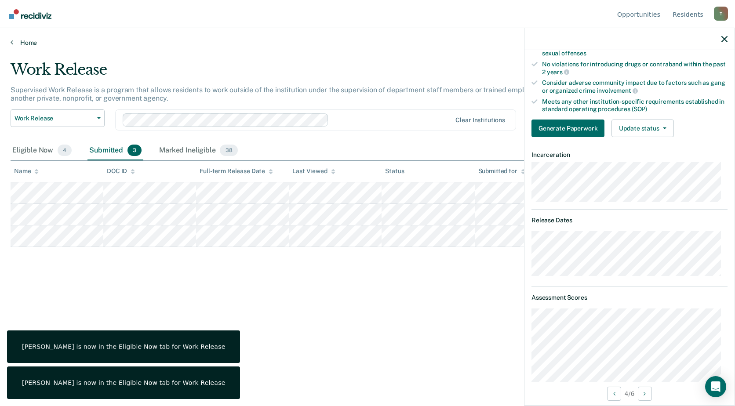
click at [12, 42] on icon at bounding box center [12, 42] width 3 height 7
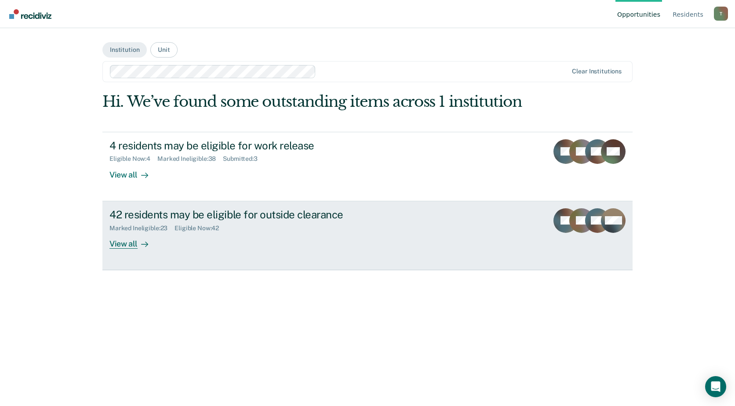
click at [161, 219] on div "42 residents may be eligible for outside clearance" at bounding box center [264, 214] width 309 height 13
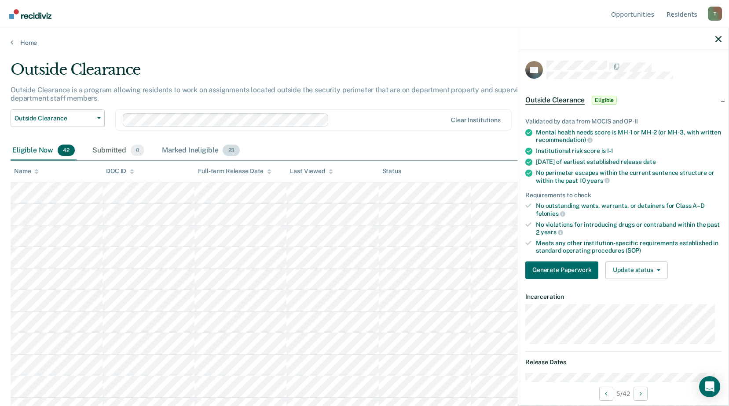
click at [197, 151] on div "Marked Ineligible 23" at bounding box center [200, 150] width 81 height 19
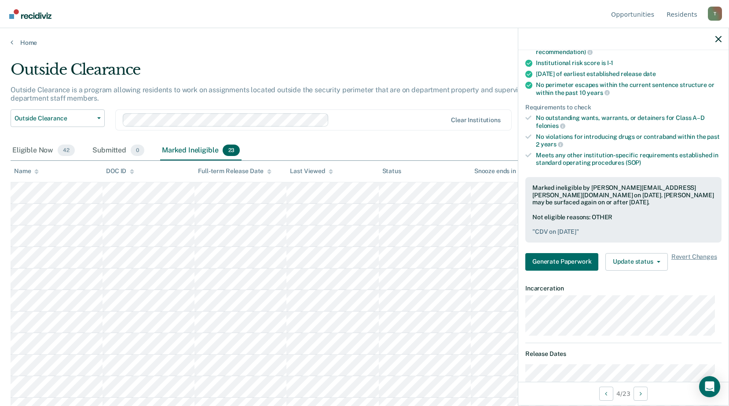
scroll to position [176, 0]
